Goal: Task Accomplishment & Management: Use online tool/utility

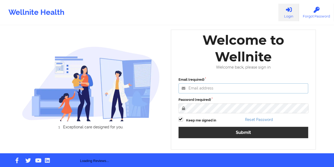
type input "[EMAIL_ADDRESS][DOMAIN_NAME]"
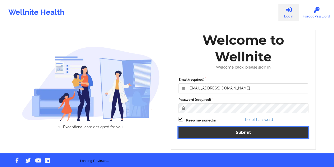
click at [236, 131] on button "Submit" at bounding box center [243, 131] width 130 height 11
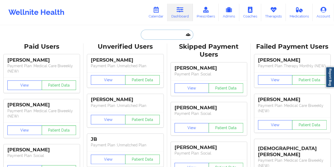
paste input "[EMAIL_ADDRESS][DOMAIN_NAME]"
type input "[EMAIL_ADDRESS][DOMAIN_NAME]"
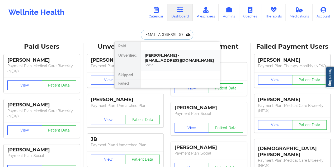
click at [162, 54] on div "[PERSON_NAME] - [EMAIL_ADDRESS][DOMAIN_NAME]" at bounding box center [180, 58] width 71 height 10
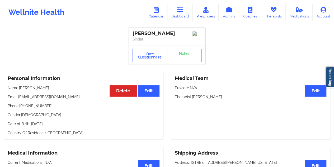
click at [168, 33] on div "[PERSON_NAME]" at bounding box center [167, 33] width 69 height 6
copy div "[PERSON_NAME]"
drag, startPoint x: 180, startPoint y: 10, endPoint x: 178, endPoint y: 20, distance: 9.6
click at [180, 10] on icon at bounding box center [180, 10] width 7 height 6
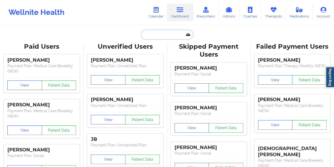
click at [145, 37] on input "text" at bounding box center [167, 35] width 52 height 10
paste input "[EMAIL_ADDRESS][DOMAIN_NAME]"
type input "[EMAIL_ADDRESS][DOMAIN_NAME]"
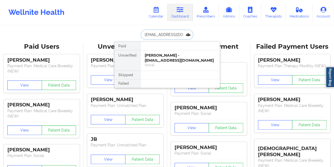
scroll to position [0, 6]
click at [177, 59] on div "[PERSON_NAME] [PERSON_NAME] - [EMAIL_ADDRESS][DOMAIN_NAME]" at bounding box center [180, 58] width 71 height 10
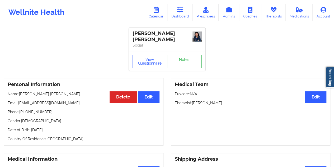
click at [183, 55] on link "Notes" at bounding box center [184, 61] width 35 height 13
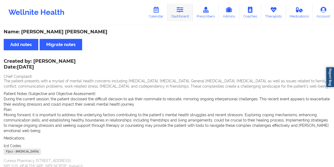
click at [183, 16] on link "Dashboard" at bounding box center [179, 12] width 25 height 17
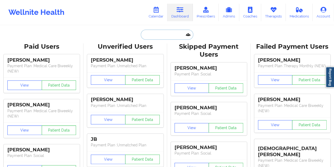
click at [157, 32] on input "text" at bounding box center [167, 35] width 52 height 10
paste input "[EMAIL_ADDRESS][DOMAIN_NAME]"
type input "[EMAIL_ADDRESS][DOMAIN_NAME]"
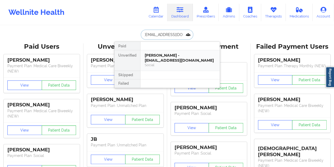
click at [171, 54] on div "[PERSON_NAME] - [EMAIL_ADDRESS][DOMAIN_NAME]" at bounding box center [180, 58] width 71 height 10
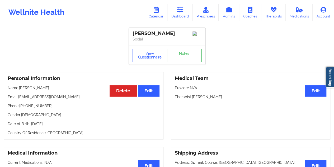
click at [184, 59] on link "Notes" at bounding box center [184, 55] width 35 height 13
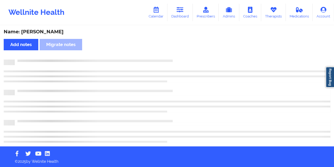
click at [54, 31] on div "Name: [PERSON_NAME]" at bounding box center [167, 32] width 327 height 6
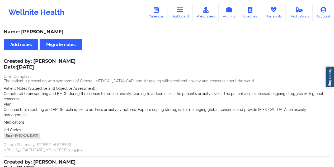
copy div "[PERSON_NAME]"
drag, startPoint x: 182, startPoint y: 16, endPoint x: 180, endPoint y: 22, distance: 6.6
click at [182, 16] on link "Dashboard" at bounding box center [179, 12] width 25 height 17
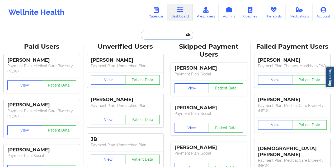
click at [156, 34] on input "text" at bounding box center [167, 35] width 52 height 10
paste input "[EMAIL_ADDRESS][DOMAIN_NAME]"
type input "[EMAIL_ADDRESS][DOMAIN_NAME]"
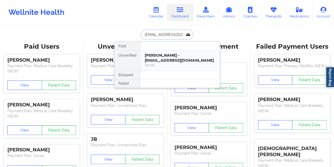
click at [173, 63] on div "Social" at bounding box center [180, 65] width 71 height 4
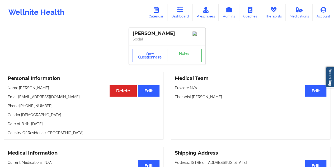
click at [176, 62] on link "Notes" at bounding box center [184, 55] width 35 height 13
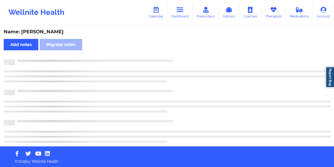
click at [51, 29] on div "Name: [PERSON_NAME]" at bounding box center [167, 32] width 327 height 6
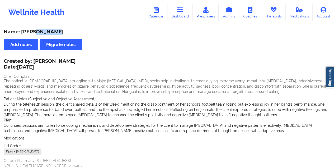
click at [51, 29] on div "Name: [PERSON_NAME]" at bounding box center [167, 32] width 327 height 6
copy div "[PERSON_NAME]"
drag, startPoint x: 34, startPoint y: 58, endPoint x: 63, endPoint y: 56, distance: 28.9
click at [63, 59] on div "Created by: [PERSON_NAME] Date: [DATE]" at bounding box center [40, 64] width 72 height 12
copy div "[PERSON_NAME]"
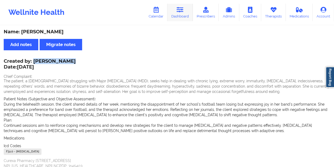
drag, startPoint x: 180, startPoint y: 11, endPoint x: 180, endPoint y: 18, distance: 7.4
click at [180, 11] on icon at bounding box center [180, 10] width 7 height 6
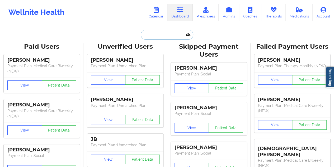
click at [161, 35] on input "text" at bounding box center [167, 35] width 52 height 10
paste input "[EMAIL_ADDRESS][DOMAIN_NAME]"
type input "[EMAIL_ADDRESS][DOMAIN_NAME]"
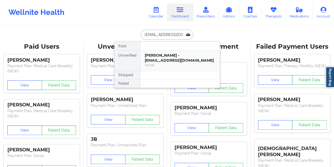
click at [178, 56] on div "[PERSON_NAME] - [EMAIL_ADDRESS][DOMAIN_NAME]" at bounding box center [180, 58] width 71 height 10
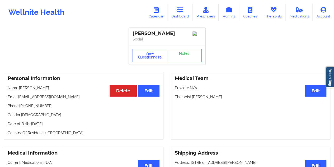
click at [184, 55] on link "Notes" at bounding box center [184, 55] width 35 height 13
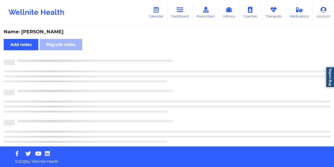
click at [47, 30] on div "Name: [PERSON_NAME]" at bounding box center [167, 32] width 327 height 6
copy div "[PERSON_NAME]"
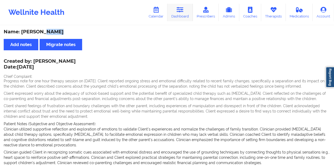
click at [187, 19] on link "Dashboard" at bounding box center [179, 12] width 25 height 17
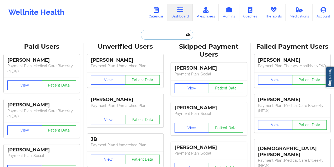
click at [159, 37] on input "text" at bounding box center [167, 35] width 52 height 10
paste input "[PERSON_NAME][EMAIL_ADDRESS][DOMAIN_NAME]"
type input "[PERSON_NAME][EMAIL_ADDRESS][DOMAIN_NAME]"
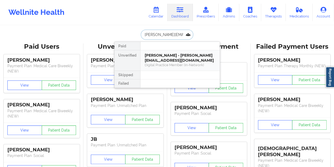
click at [162, 60] on div "[PERSON_NAME] - [PERSON_NAME][EMAIL_ADDRESS][DOMAIN_NAME]" at bounding box center [180, 58] width 71 height 10
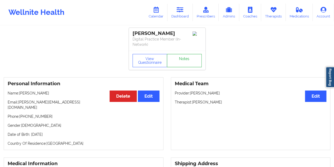
click at [186, 54] on link "Notes" at bounding box center [184, 60] width 35 height 13
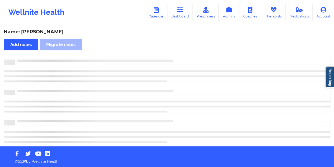
click at [53, 30] on div "Name: [PERSON_NAME]" at bounding box center [167, 32] width 327 height 6
copy div "[PERSON_NAME]"
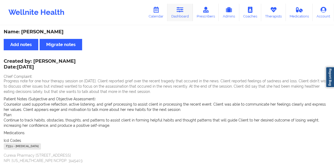
click at [182, 13] on icon at bounding box center [180, 10] width 7 height 6
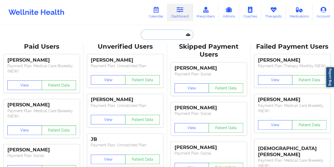
click at [164, 32] on input "text" at bounding box center [167, 35] width 52 height 10
paste input "[PERSON_NAME][EMAIL_ADDRESS][PERSON_NAME][DOMAIN_NAME]"
type input "[PERSON_NAME][EMAIL_ADDRESS][PERSON_NAME][DOMAIN_NAME]"
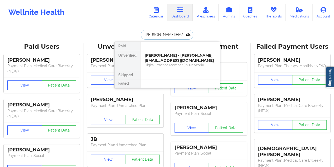
scroll to position [0, 3]
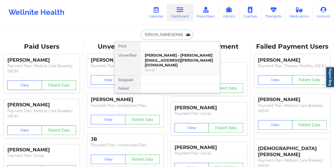
click at [171, 68] on div "Social" at bounding box center [180, 70] width 71 height 4
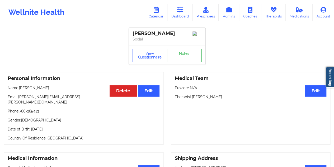
click at [183, 58] on link "Notes" at bounding box center [184, 55] width 35 height 13
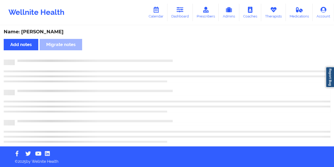
click at [45, 32] on div "Name: [PERSON_NAME]" at bounding box center [167, 32] width 327 height 6
copy div "[PERSON_NAME]"
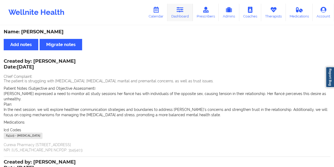
click at [183, 20] on link "Dashboard" at bounding box center [179, 12] width 25 height 17
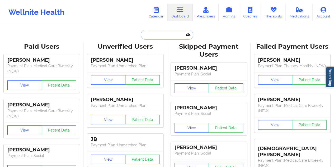
click at [162, 36] on input "text" at bounding box center [167, 35] width 52 height 10
paste input "[EMAIL_ADDRESS][DOMAIN_NAME]"
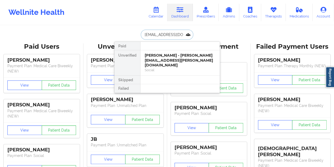
type input "[EMAIL_ADDRESS][DOMAIN_NAME]"
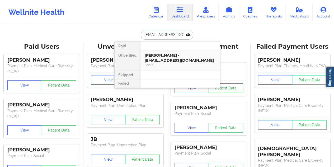
click at [173, 56] on div "[PERSON_NAME] - [EMAIL_ADDRESS][DOMAIN_NAME]" at bounding box center [180, 58] width 71 height 10
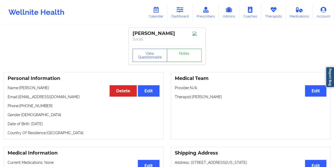
click at [179, 55] on link "Notes" at bounding box center [184, 55] width 35 height 13
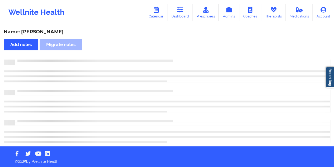
click at [41, 31] on div "Name: [PERSON_NAME]" at bounding box center [167, 32] width 327 height 6
copy div "Ashland"
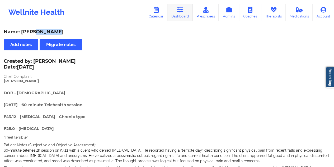
click at [176, 11] on link "Dashboard" at bounding box center [179, 12] width 25 height 17
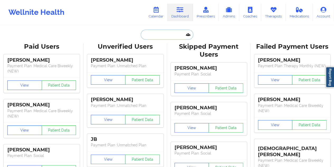
click at [162, 39] on input "text" at bounding box center [167, 35] width 52 height 10
paste input "[EMAIL_ADDRESS][DOMAIN_NAME]"
type input "[EMAIL_ADDRESS][DOMAIN_NAME]"
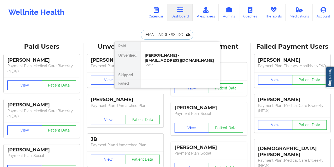
scroll to position [0, 5]
click at [164, 57] on div "[PERSON_NAME] - [EMAIL_ADDRESS][DOMAIN_NAME]" at bounding box center [180, 58] width 71 height 10
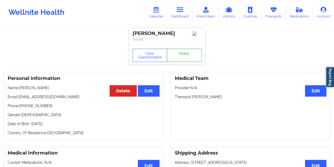
click at [177, 55] on link "Notes" at bounding box center [184, 55] width 35 height 13
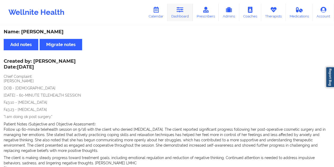
click at [183, 8] on icon at bounding box center [180, 10] width 7 height 6
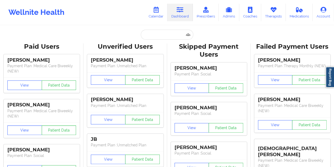
drag, startPoint x: 149, startPoint y: 40, endPoint x: 153, endPoint y: 36, distance: 4.9
click at [153, 36] on input "text" at bounding box center [167, 35] width 52 height 10
paste input "[EMAIL_ADDRESS][DOMAIN_NAME]"
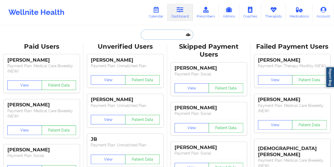
type input "[EMAIL_ADDRESS][DOMAIN_NAME]"
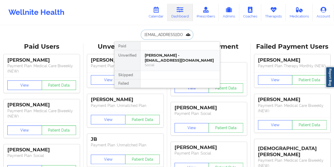
click at [184, 59] on div "[PERSON_NAME] - [EMAIL_ADDRESS][DOMAIN_NAME]" at bounding box center [180, 58] width 71 height 10
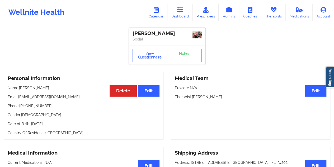
click at [183, 45] on div "[PERSON_NAME] Social" at bounding box center [167, 37] width 77 height 18
click at [186, 59] on link "Notes" at bounding box center [184, 55] width 35 height 13
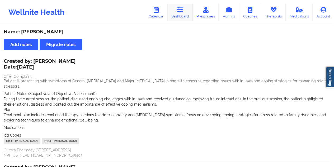
click at [183, 15] on link "Dashboard" at bounding box center [179, 12] width 25 height 17
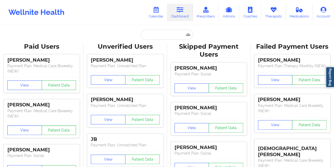
click at [161, 32] on input "text" at bounding box center [167, 35] width 52 height 10
paste input "[EMAIL_ADDRESS][DOMAIN_NAME]"
type input "[EMAIL_ADDRESS][DOMAIN_NAME]"
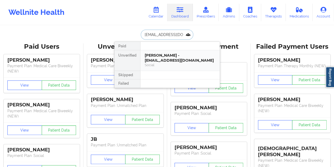
click at [172, 60] on div "[PERSON_NAME] - [EMAIL_ADDRESS][DOMAIN_NAME]" at bounding box center [180, 58] width 71 height 10
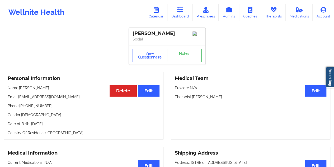
click at [184, 55] on link "Notes" at bounding box center [184, 55] width 35 height 13
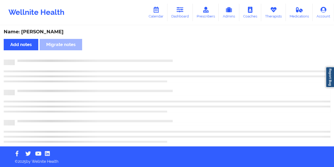
click at [50, 30] on div "Name: [PERSON_NAME]" at bounding box center [167, 32] width 327 height 6
copy div "[PERSON_NAME]"
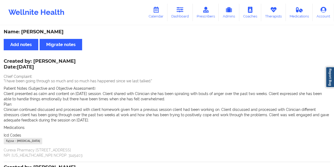
drag, startPoint x: 184, startPoint y: 17, endPoint x: 181, endPoint y: 23, distance: 6.6
click at [183, 17] on link "Dashboard" at bounding box center [179, 12] width 25 height 17
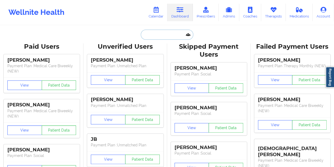
click at [168, 32] on input "text" at bounding box center [167, 35] width 52 height 10
paste input "[EMAIL_ADDRESS][DOMAIN_NAME]"
type input "[EMAIL_ADDRESS][DOMAIN_NAME]"
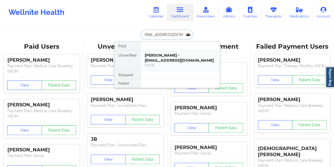
click at [171, 56] on div "[PERSON_NAME] - [EMAIL_ADDRESS][DOMAIN_NAME]" at bounding box center [180, 58] width 71 height 10
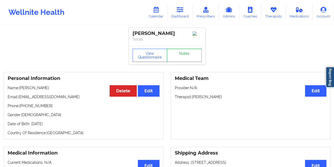
click at [184, 56] on link "Notes" at bounding box center [184, 55] width 35 height 13
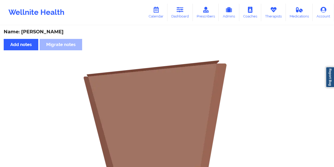
click at [57, 32] on div "Name: [PERSON_NAME]" at bounding box center [167, 32] width 327 height 6
copy div "[PERSON_NAME]"
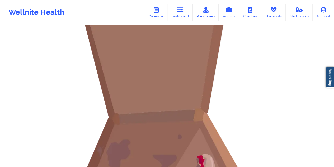
scroll to position [13, 0]
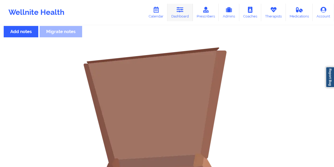
click at [186, 11] on link "Dashboard" at bounding box center [179, 12] width 25 height 17
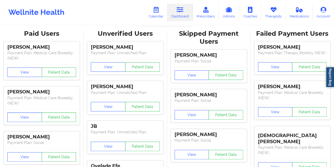
click at [153, 36] on div "Unverified Users" at bounding box center [125, 34] width 76 height 8
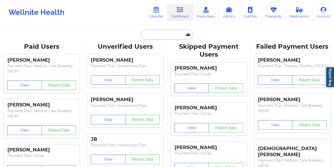
click at [162, 38] on input "text" at bounding box center [167, 35] width 52 height 10
paste input "[EMAIL_ADDRESS][DOMAIN_NAME]"
type input "[EMAIL_ADDRESS][DOMAIN_NAME]"
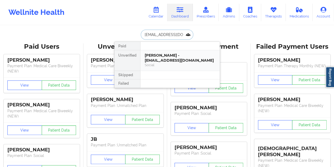
click at [168, 57] on div "[PERSON_NAME] - [EMAIL_ADDRESS][DOMAIN_NAME]" at bounding box center [180, 58] width 71 height 10
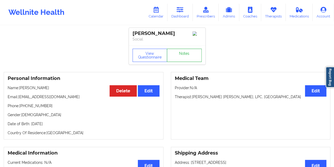
click at [174, 56] on link "Notes" at bounding box center [184, 55] width 35 height 13
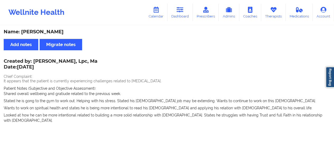
click at [52, 32] on div "Name: [PERSON_NAME]" at bounding box center [167, 32] width 327 height 6
drag, startPoint x: 33, startPoint y: 61, endPoint x: 78, endPoint y: 60, distance: 44.6
click at [78, 60] on div "Created by: [PERSON_NAME], Lpc, Ma Date: [DATE]" at bounding box center [51, 64] width 94 height 12
click at [178, 16] on link "Dashboard" at bounding box center [179, 12] width 25 height 17
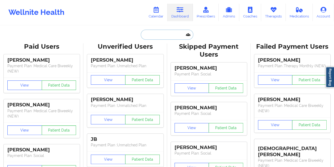
click at [149, 35] on input "text" at bounding box center [167, 35] width 52 height 10
paste input "[EMAIL_ADDRESS][DOMAIN_NAME]"
type input "[EMAIL_ADDRESS][DOMAIN_NAME]"
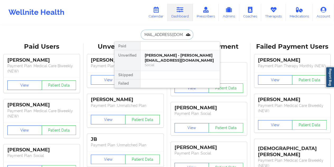
click at [176, 59] on div "[PERSON_NAME] - [PERSON_NAME][EMAIL_ADDRESS][DOMAIN_NAME]" at bounding box center [180, 58] width 71 height 10
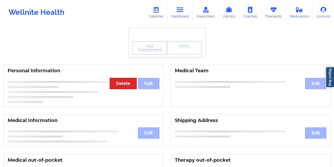
click at [183, 54] on link "Notes" at bounding box center [184, 47] width 35 height 13
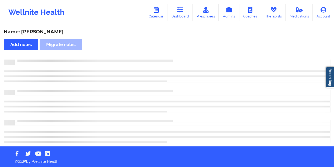
click at [47, 30] on div "Name: [PERSON_NAME]" at bounding box center [167, 32] width 327 height 6
drag, startPoint x: 48, startPoint y: 30, endPoint x: 66, endPoint y: 35, distance: 18.7
click at [48, 30] on div "Name: [PERSON_NAME]" at bounding box center [167, 32] width 327 height 6
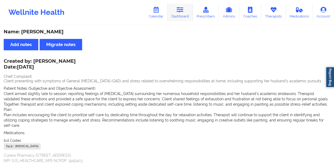
click at [185, 17] on link "Dashboard" at bounding box center [179, 12] width 25 height 17
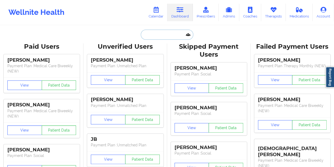
click at [156, 34] on input "text" at bounding box center [167, 35] width 52 height 10
paste input "[DOMAIN_NAME][EMAIL_ADDRESS][DOMAIN_NAME]"
type input "[DOMAIN_NAME][EMAIL_ADDRESS][DOMAIN_NAME]"
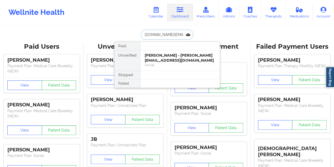
scroll to position [0, 12]
click at [171, 56] on div "[PERSON_NAME] - [DOMAIN_NAME][EMAIL_ADDRESS][DOMAIN_NAME]" at bounding box center [180, 58] width 71 height 10
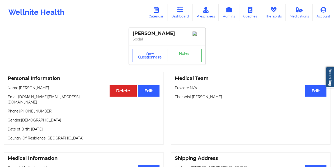
click at [186, 57] on link "Notes" at bounding box center [184, 55] width 35 height 13
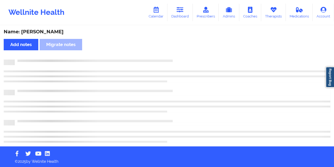
click at [50, 29] on div "Name: [PERSON_NAME]" at bounding box center [167, 32] width 327 height 6
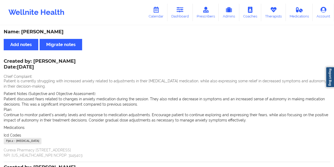
click at [180, 14] on link "Dashboard" at bounding box center [179, 12] width 25 height 17
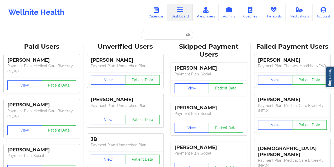
click at [166, 30] on input "text" at bounding box center [167, 35] width 52 height 10
paste input "[EMAIL_ADDRESS][DOMAIN_NAME]"
type input "[EMAIL_ADDRESS][DOMAIN_NAME]"
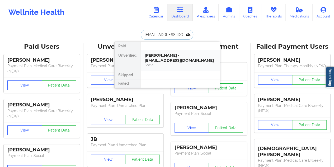
click at [162, 57] on div "[PERSON_NAME] - [EMAIL_ADDRESS][DOMAIN_NAME]" at bounding box center [180, 58] width 71 height 10
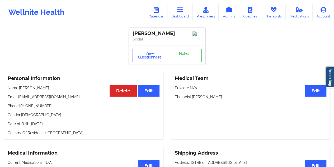
click at [181, 56] on link "Notes" at bounding box center [184, 55] width 35 height 13
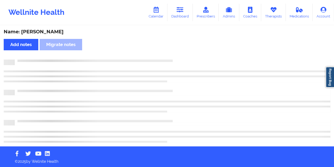
click at [49, 30] on div "Name: [PERSON_NAME]" at bounding box center [167, 32] width 327 height 6
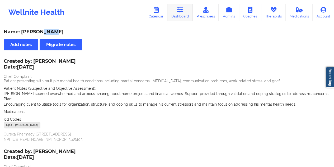
click at [180, 13] on link "Dashboard" at bounding box center [179, 12] width 25 height 17
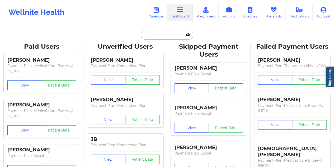
click at [169, 31] on input "text" at bounding box center [167, 35] width 52 height 10
paste input "[EMAIL_ADDRESS][DOMAIN_NAME]"
type input "[EMAIL_ADDRESS][DOMAIN_NAME]"
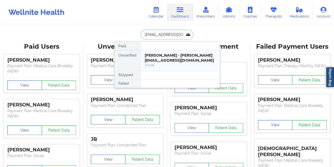
click at [171, 59] on div "[PERSON_NAME] - [PERSON_NAME][EMAIL_ADDRESS][DOMAIN_NAME]" at bounding box center [180, 58] width 71 height 10
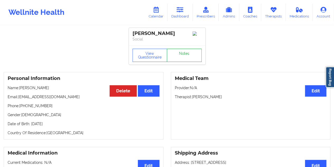
click at [183, 58] on link "Notes" at bounding box center [184, 55] width 35 height 13
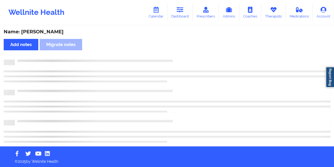
click at [40, 29] on div "Name: [PERSON_NAME]" at bounding box center [167, 32] width 327 height 6
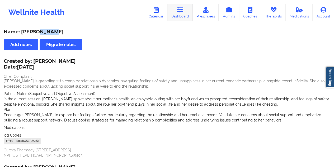
click at [178, 13] on link "Dashboard" at bounding box center [179, 12] width 25 height 17
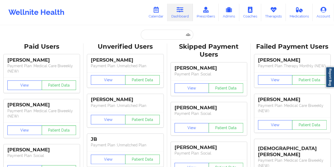
drag, startPoint x: 144, startPoint y: 40, endPoint x: 146, endPoint y: 37, distance: 3.4
click at [146, 37] on input "text" at bounding box center [167, 35] width 52 height 10
paste input "[EMAIL_ADDRESS][DOMAIN_NAME]"
type input "[EMAIL_ADDRESS][DOMAIN_NAME]"
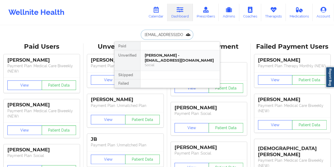
click at [172, 58] on div "[PERSON_NAME] - [EMAIL_ADDRESS][DOMAIN_NAME]" at bounding box center [180, 58] width 71 height 10
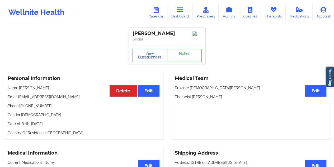
click at [178, 54] on link "Notes" at bounding box center [184, 55] width 35 height 13
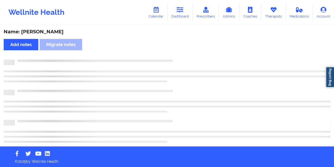
click at [49, 30] on div "Name: [PERSON_NAME]" at bounding box center [167, 32] width 327 height 6
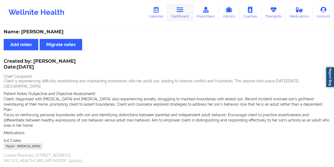
drag, startPoint x: 182, startPoint y: 10, endPoint x: 180, endPoint y: 18, distance: 8.4
click at [182, 10] on icon at bounding box center [180, 10] width 7 height 6
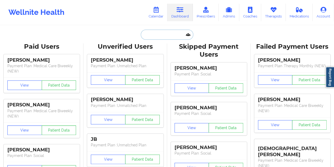
click at [166, 37] on input "text" at bounding box center [167, 35] width 52 height 10
paste input "[EMAIL_ADDRESS][DOMAIN_NAME]"
type input "[EMAIL_ADDRESS][DOMAIN_NAME]"
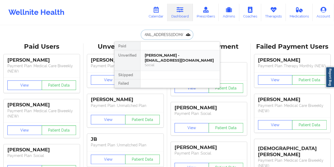
click at [169, 58] on div "[PERSON_NAME] - [EMAIL_ADDRESS][DOMAIN_NAME]" at bounding box center [180, 58] width 71 height 10
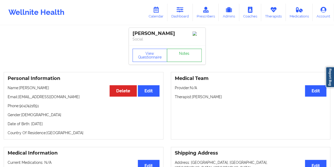
click at [185, 60] on link "Notes" at bounding box center [184, 55] width 35 height 13
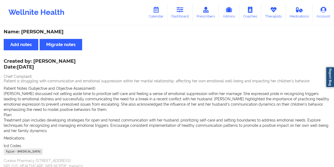
click at [58, 29] on div "Name: [PERSON_NAME]" at bounding box center [167, 32] width 327 height 6
drag, startPoint x: 182, startPoint y: 13, endPoint x: 175, endPoint y: 22, distance: 12.4
click at [182, 13] on icon at bounding box center [180, 10] width 7 height 6
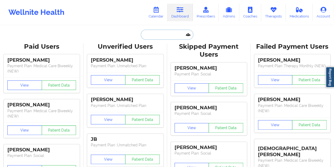
click at [149, 36] on input "text" at bounding box center [167, 35] width 52 height 10
paste input "[PERSON_NAME][EMAIL_ADDRESS][DOMAIN_NAME]"
type input "[PERSON_NAME][EMAIL_ADDRESS][DOMAIN_NAME]"
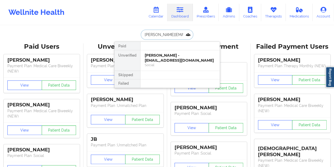
scroll to position [0, 10]
click at [165, 56] on div "[PERSON_NAME] - [PERSON_NAME][EMAIL_ADDRESS][DOMAIN_NAME]" at bounding box center [180, 58] width 71 height 10
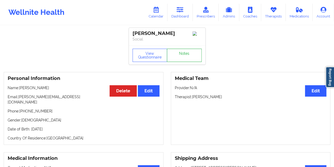
click at [186, 62] on link "Notes" at bounding box center [184, 55] width 35 height 13
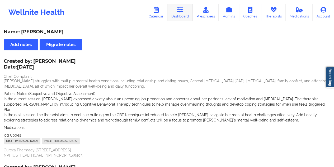
click at [184, 18] on link "Dashboard" at bounding box center [179, 12] width 25 height 17
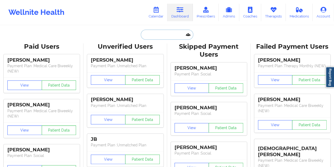
click at [166, 34] on input "text" at bounding box center [167, 35] width 52 height 10
paste input "[EMAIL_ADDRESS][DOMAIN_NAME]"
type input "[EMAIL_ADDRESS][DOMAIN_NAME]"
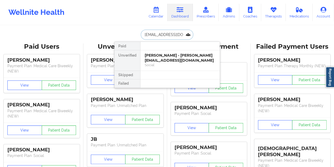
scroll to position [0, 0]
click at [169, 63] on div "Social" at bounding box center [180, 65] width 71 height 4
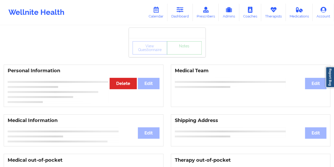
click at [180, 55] on div "View Questionnaire Notes" at bounding box center [167, 47] width 77 height 19
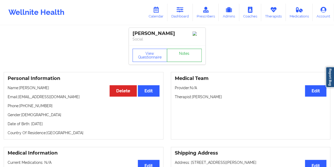
click at [180, 55] on link "Notes" at bounding box center [184, 55] width 35 height 13
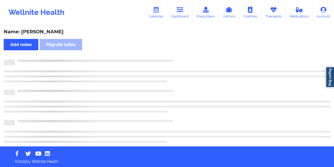
click at [55, 35] on div "Name: [PERSON_NAME]" at bounding box center [167, 32] width 327 height 6
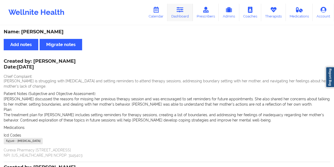
drag, startPoint x: 188, startPoint y: 7, endPoint x: 184, endPoint y: 15, distance: 8.7
click at [188, 7] on link "Dashboard" at bounding box center [179, 12] width 25 height 17
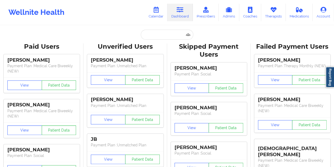
click at [153, 31] on input "text" at bounding box center [167, 35] width 52 height 10
paste input "[EMAIL_ADDRESS][DOMAIN_NAME]"
type input "[EMAIL_ADDRESS][DOMAIN_NAME]"
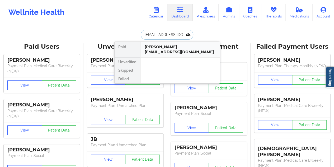
click at [176, 57] on div "[PERSON_NAME] - [EMAIL_ADDRESS][DOMAIN_NAME]" at bounding box center [179, 50] width 79 height 16
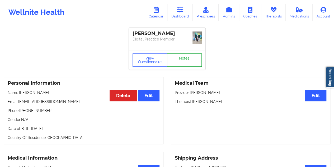
click at [182, 56] on link "Notes" at bounding box center [184, 59] width 35 height 13
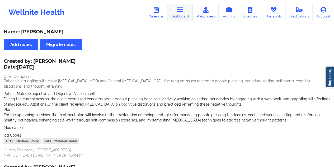
click at [182, 11] on icon at bounding box center [180, 10] width 7 height 6
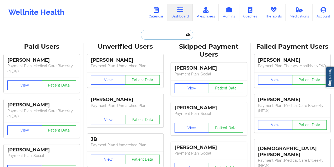
click at [148, 38] on input "text" at bounding box center [167, 35] width 52 height 10
paste input "[EMAIL_ADDRESS][DOMAIN_NAME]"
type input "[EMAIL_ADDRESS][DOMAIN_NAME]"
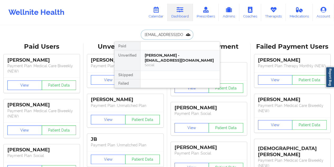
click at [181, 58] on div "[PERSON_NAME] - [EMAIL_ADDRESS][DOMAIN_NAME]" at bounding box center [180, 58] width 71 height 10
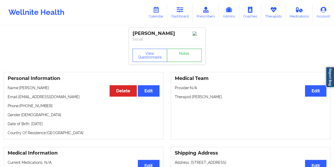
click at [186, 55] on link "Notes" at bounding box center [184, 55] width 35 height 13
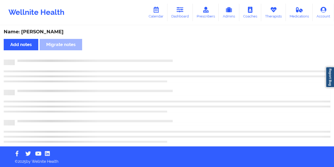
click at [51, 29] on div "Name: [PERSON_NAME]" at bounding box center [167, 32] width 327 height 6
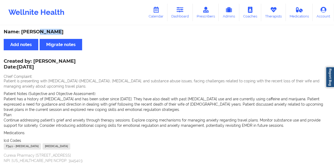
click at [51, 29] on div "Name: [PERSON_NAME]" at bounding box center [167, 32] width 327 height 6
click at [184, 19] on link "Dashboard" at bounding box center [179, 12] width 25 height 17
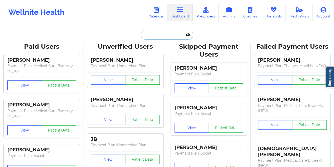
click at [164, 33] on input "text" at bounding box center [167, 35] width 52 height 10
paste input "[EMAIL_ADDRESS][DOMAIN_NAME]"
type input "[EMAIL_ADDRESS][DOMAIN_NAME]"
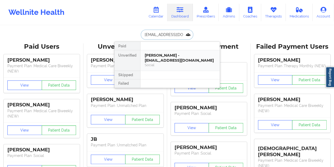
click at [168, 63] on div "Social" at bounding box center [180, 65] width 71 height 4
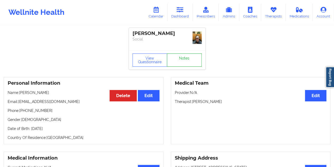
click at [176, 54] on link "Notes" at bounding box center [184, 59] width 35 height 13
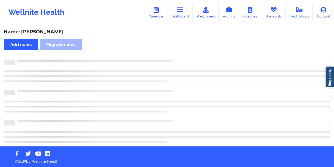
click at [43, 34] on div "Name: [PERSON_NAME]" at bounding box center [167, 32] width 327 height 6
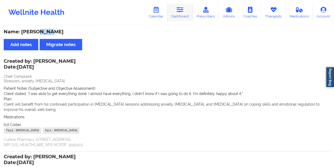
click at [181, 12] on icon at bounding box center [180, 10] width 7 height 6
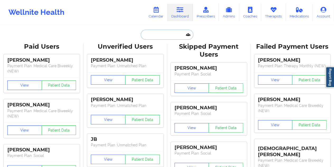
click at [156, 35] on input "text" at bounding box center [167, 35] width 52 height 10
paste input "[EMAIL_ADDRESS][DOMAIN_NAME]"
type input "[EMAIL_ADDRESS][DOMAIN_NAME]"
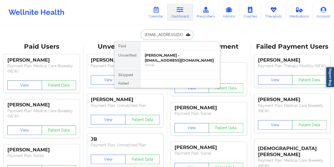
scroll to position [0, 11]
click at [172, 58] on div "[PERSON_NAME] - [EMAIL_ADDRESS][DOMAIN_NAME]" at bounding box center [180, 58] width 71 height 10
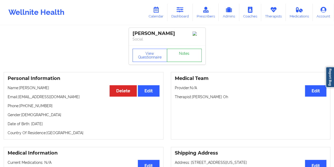
click at [185, 56] on link "Notes" at bounding box center [184, 55] width 35 height 13
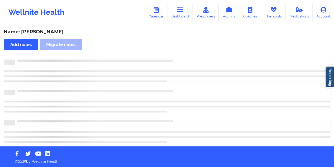
click at [51, 32] on div "Name: [PERSON_NAME]" at bounding box center [167, 32] width 327 height 6
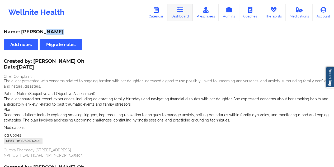
drag, startPoint x: 178, startPoint y: 13, endPoint x: 179, endPoint y: 21, distance: 7.8
click at [178, 13] on link "Dashboard" at bounding box center [179, 12] width 25 height 17
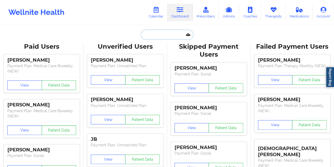
click at [166, 33] on input "text" at bounding box center [167, 35] width 52 height 10
paste input "[EMAIL_ADDRESS][DOMAIN_NAME]"
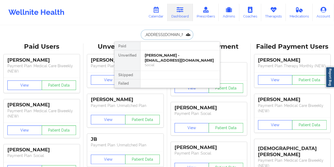
type input "[EMAIL_ADDRESS][DOMAIN_NAME]"
click at [171, 57] on div "[PERSON_NAME] - [EMAIL_ADDRESS][DOMAIN_NAME]" at bounding box center [180, 58] width 71 height 10
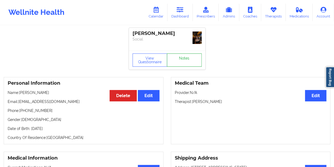
click at [180, 53] on link "Notes" at bounding box center [184, 59] width 35 height 13
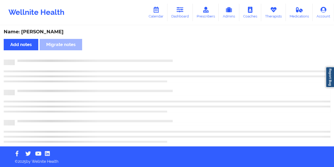
click at [49, 31] on div "Name: [PERSON_NAME]" at bounding box center [167, 32] width 327 height 6
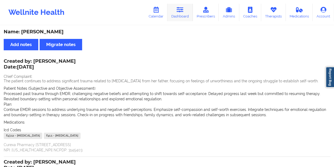
click at [182, 9] on icon at bounding box center [180, 10] width 7 height 6
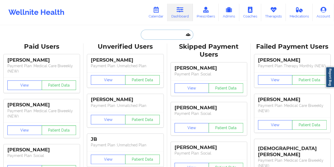
click at [161, 32] on input "text" at bounding box center [167, 35] width 52 height 10
paste input "[EMAIL_ADDRESS][DOMAIN_NAME]"
type input "[EMAIL_ADDRESS][DOMAIN_NAME]"
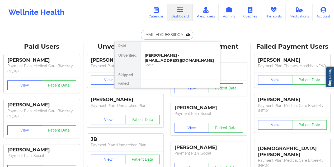
click at [163, 58] on div "[PERSON_NAME] - [EMAIL_ADDRESS][DOMAIN_NAME]" at bounding box center [180, 58] width 71 height 10
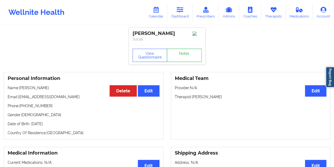
click at [180, 54] on link "Notes" at bounding box center [184, 55] width 35 height 13
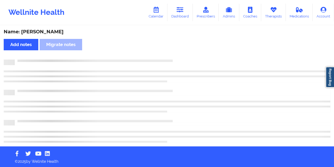
click at [46, 29] on div "Name: [PERSON_NAME] Add notes Migrate notes" at bounding box center [167, 86] width 334 height 120
